Goal: Task Accomplishment & Management: Manage account settings

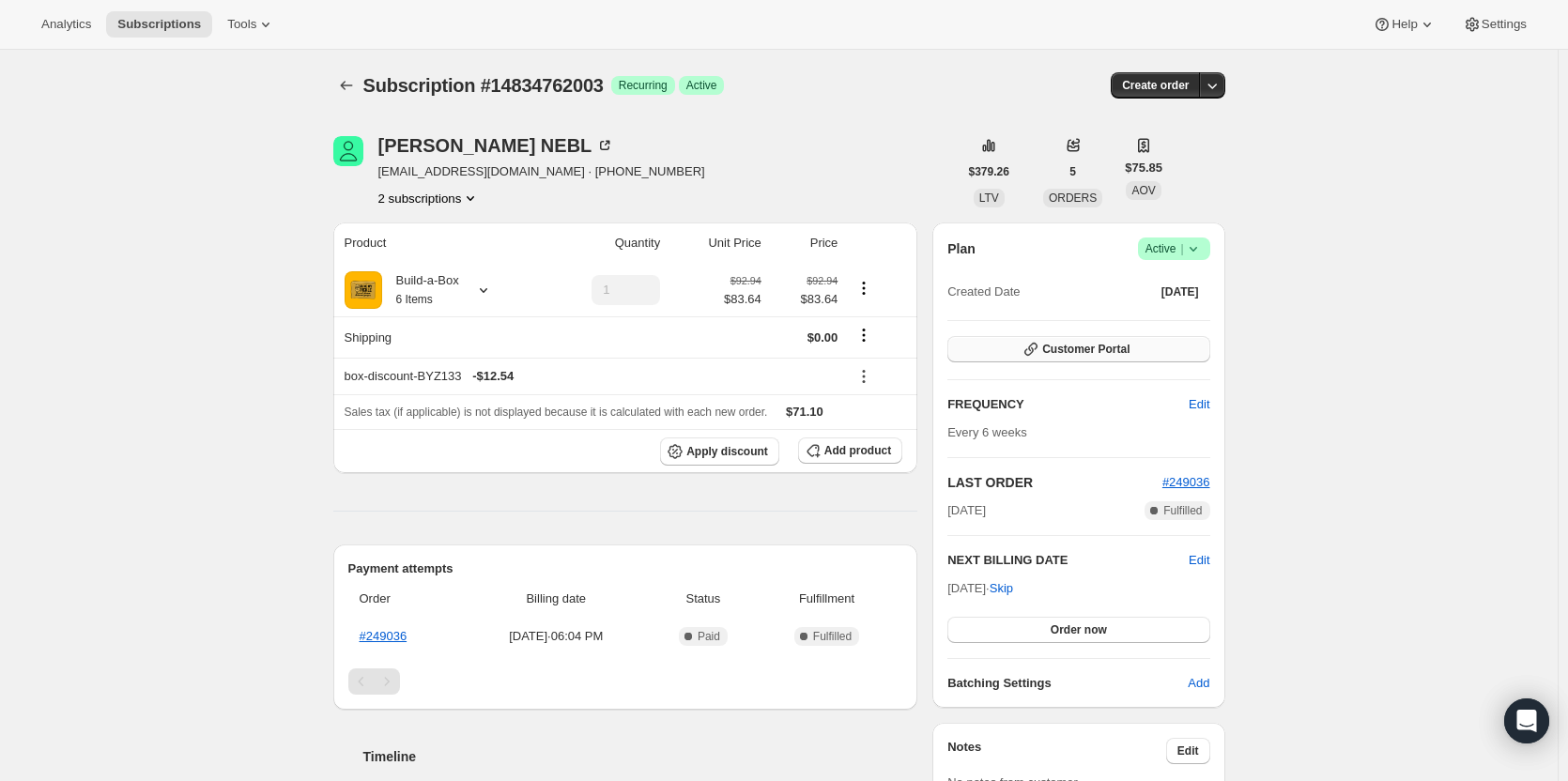
click at [1088, 357] on button "Customer Portal" at bounding box center [1078, 349] width 262 height 26
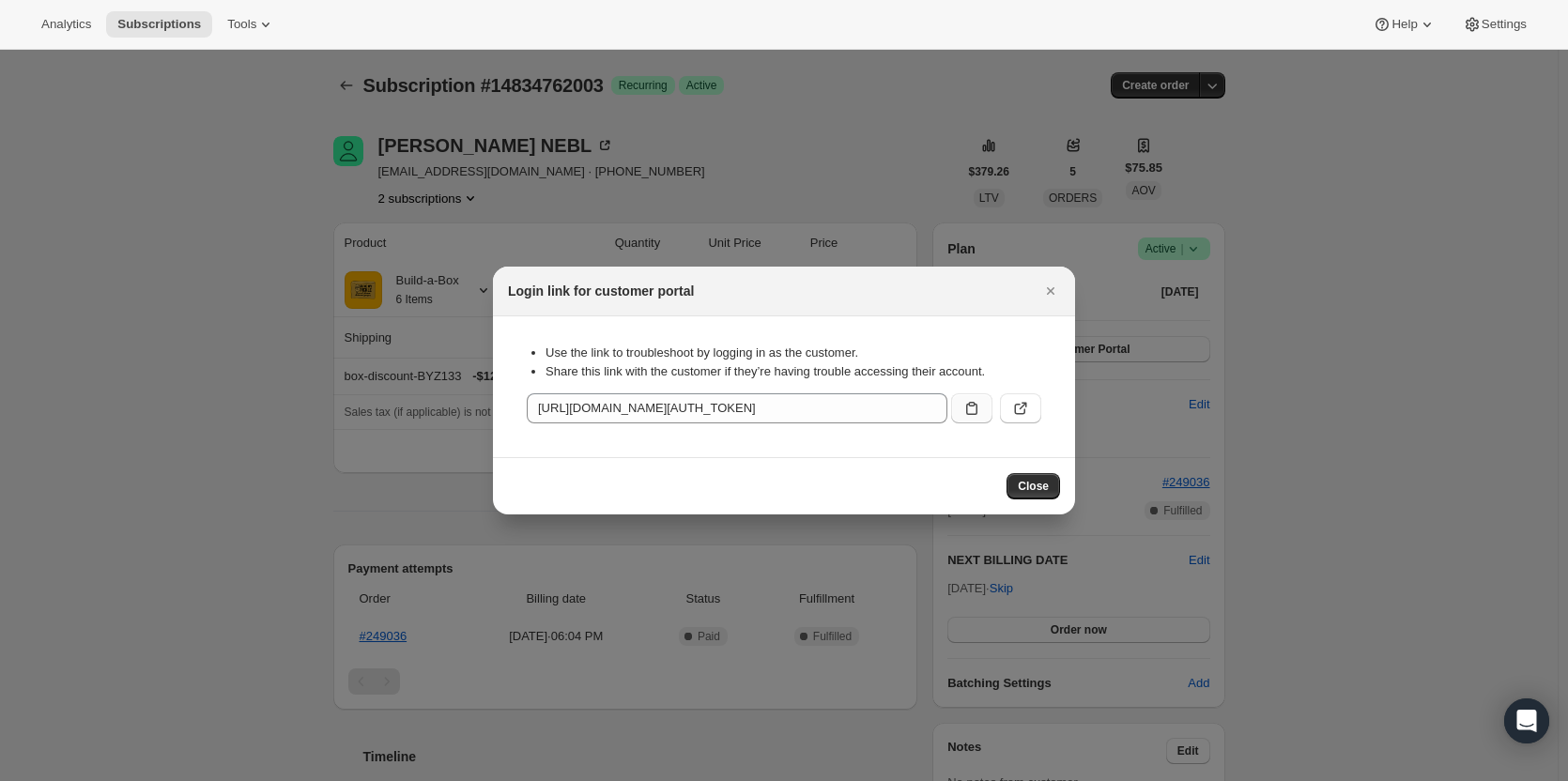
click at [975, 413] on icon ":rc3:" at bounding box center [970, 408] width 19 height 19
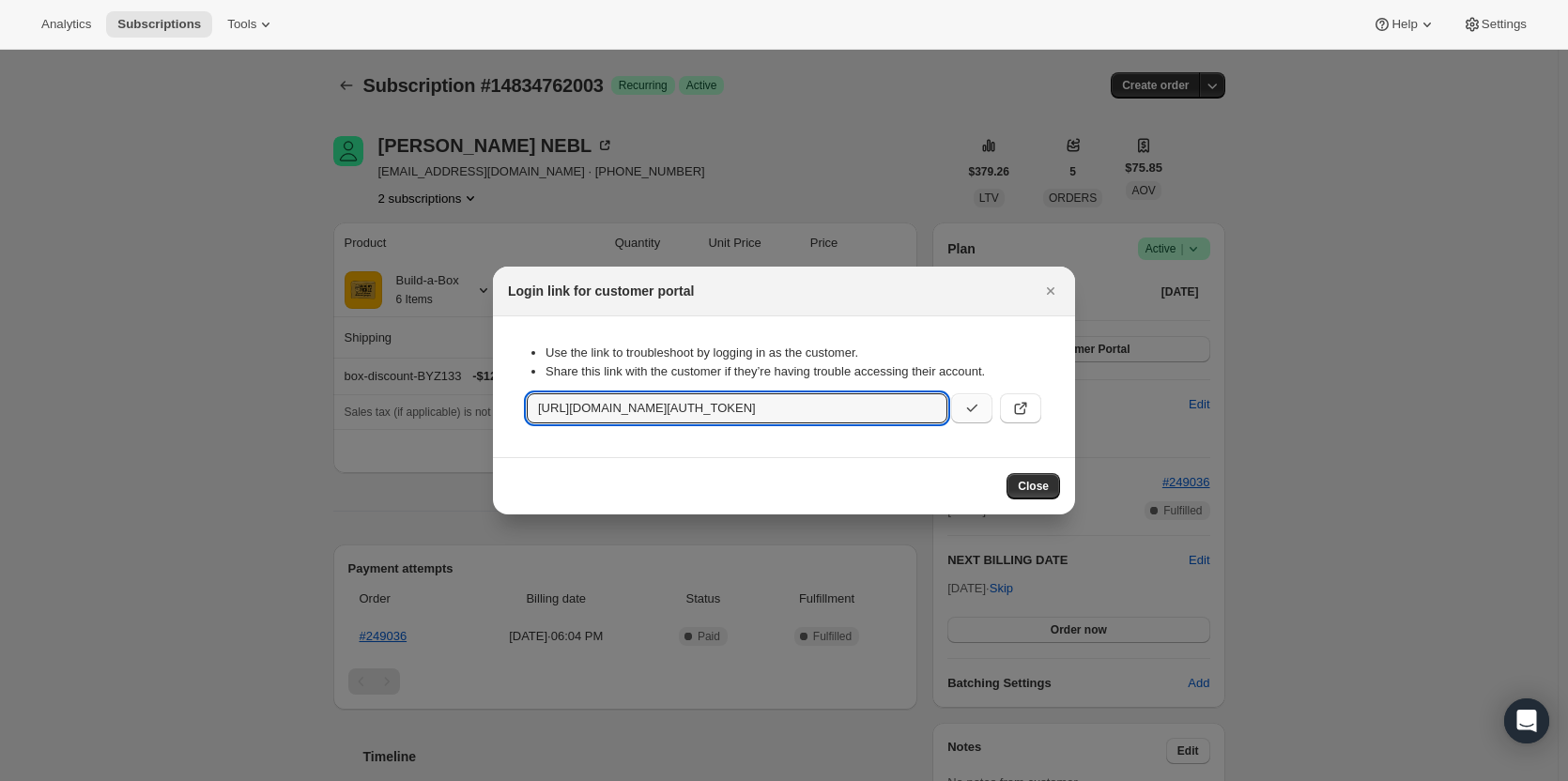
click at [154, 352] on div at bounding box center [784, 390] width 1568 height 781
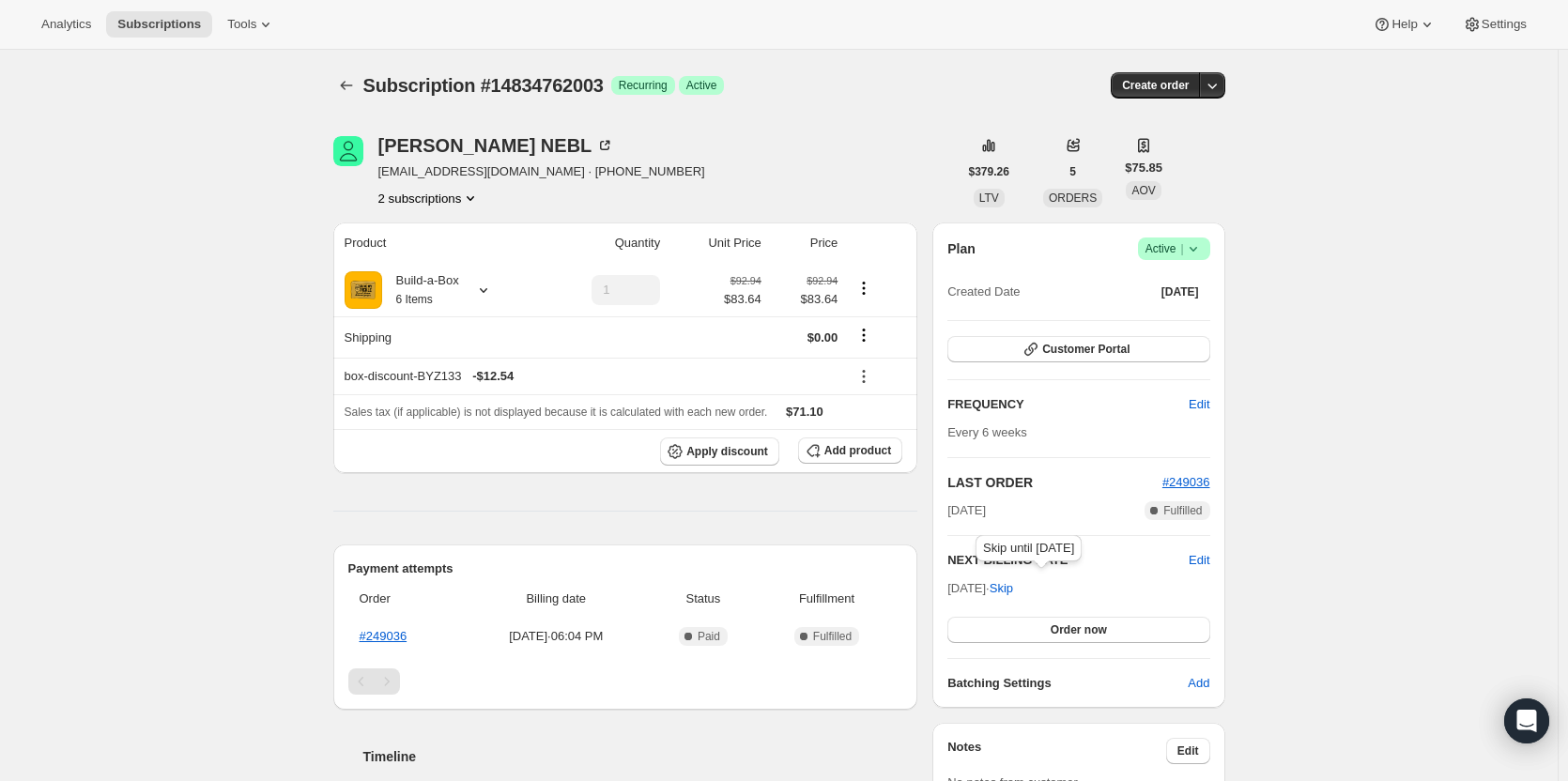
drag, startPoint x: 1040, startPoint y: 582, endPoint x: 1020, endPoint y: 579, distance: 20.2
click at [1012, 582] on span "Skip" at bounding box center [1001, 588] width 23 height 19
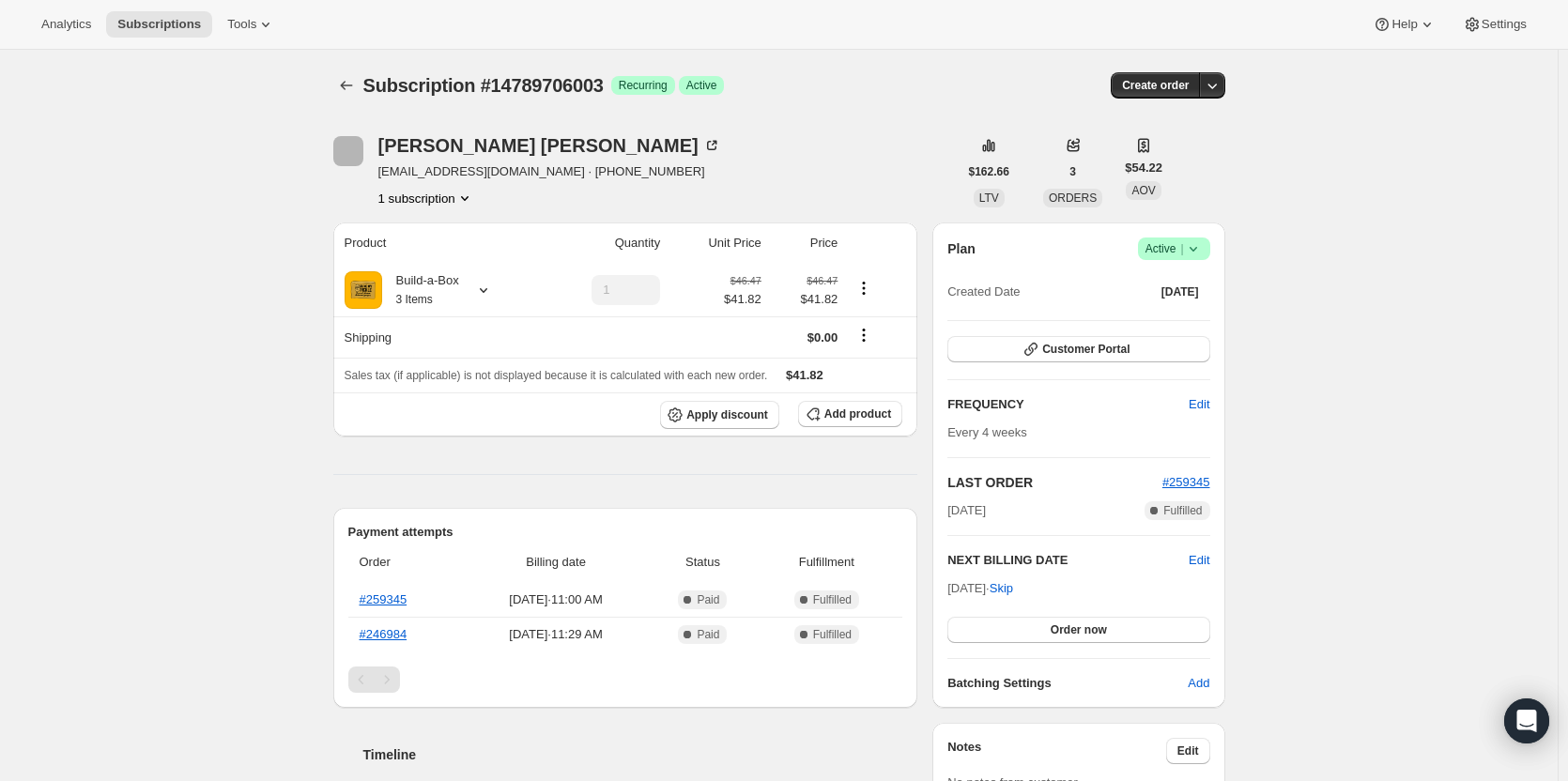
drag, startPoint x: 1192, startPoint y: 247, endPoint x: 1188, endPoint y: 257, distance: 10.8
click at [1192, 251] on icon at bounding box center [1192, 248] width 19 height 19
click at [1156, 326] on span "Cancel subscription" at bounding box center [1179, 317] width 106 height 19
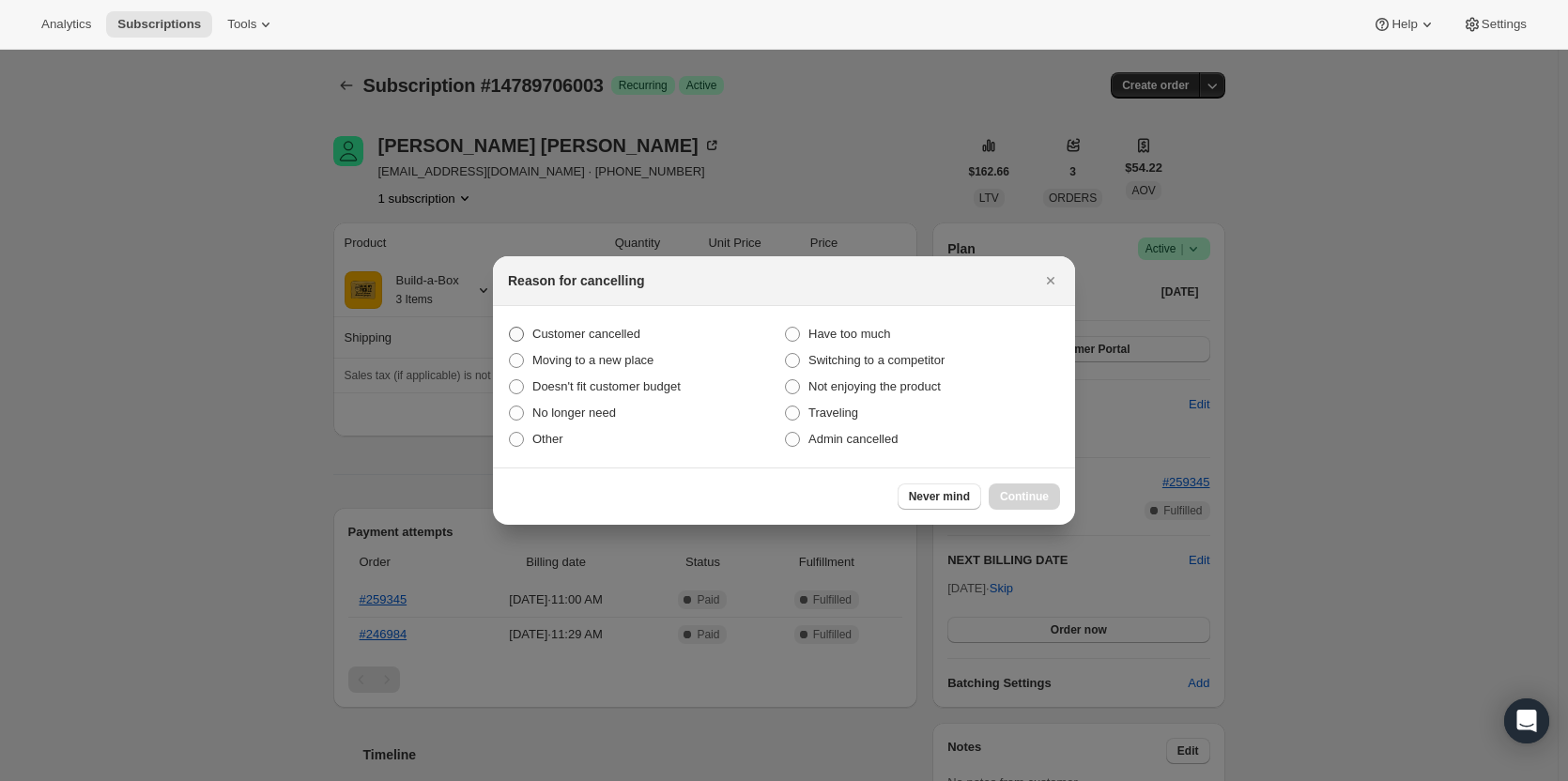
click at [604, 333] on span "Customer cancelled" at bounding box center [586, 334] width 108 height 14
click at [510, 328] on input "Customer cancelled" at bounding box center [509, 327] width 1 height 1
radio input "true"
click at [1036, 500] on span "Continue" at bounding box center [1024, 496] width 49 height 15
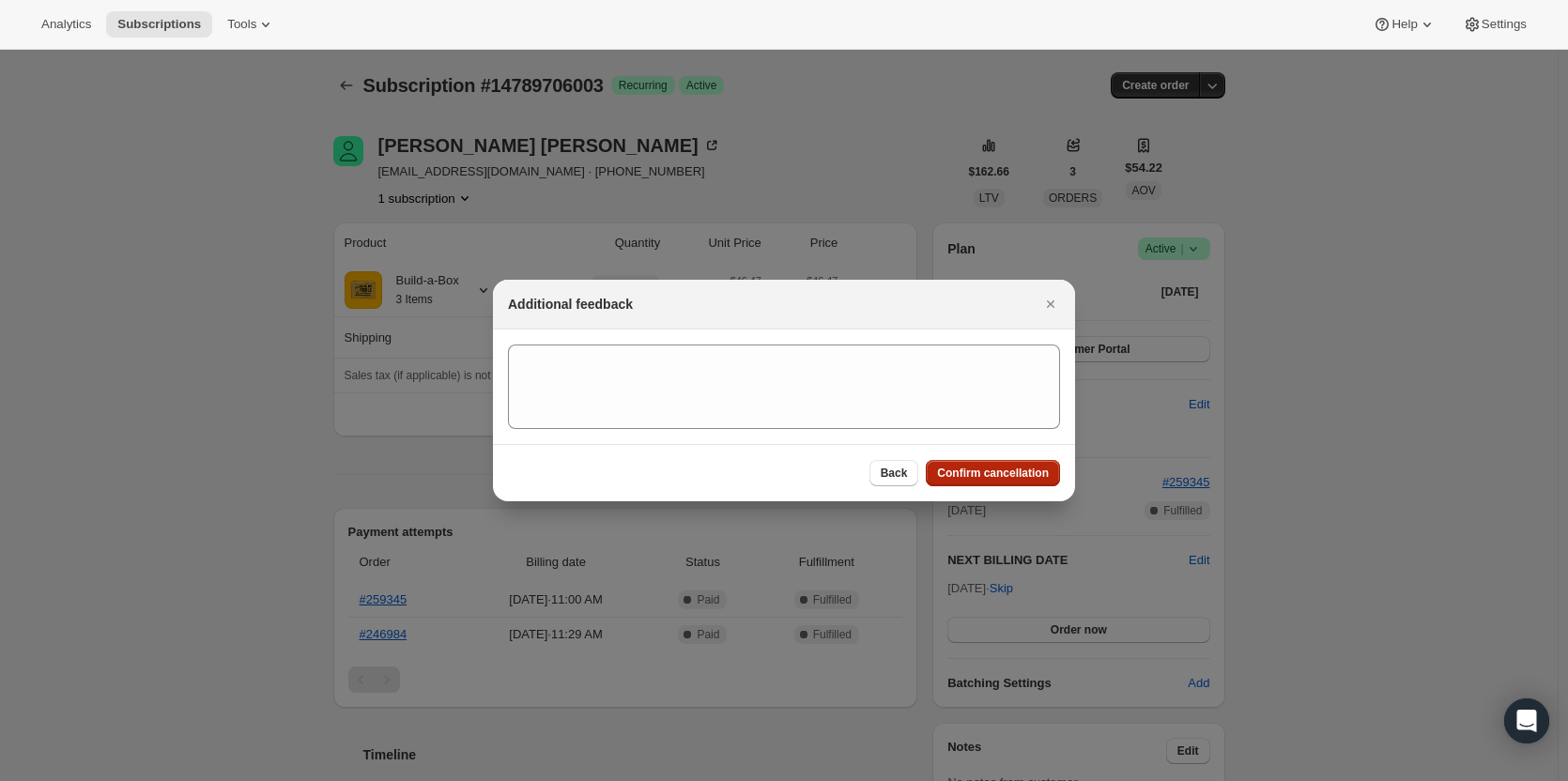
click at [1006, 470] on span "Confirm cancellation" at bounding box center [993, 473] width 111 height 15
